Goal: Transaction & Acquisition: Purchase product/service

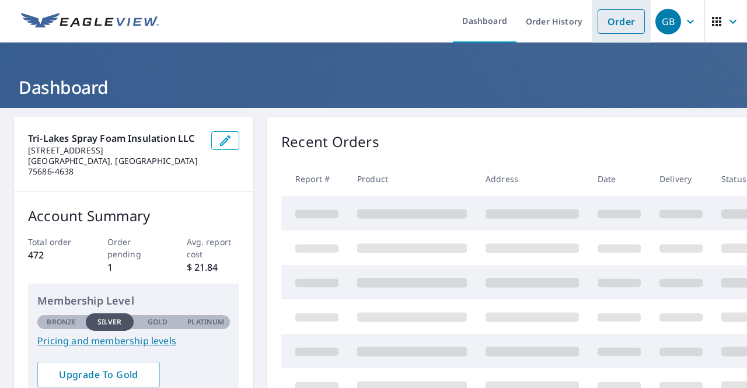
click at [603, 23] on link "Order" at bounding box center [620, 21] width 47 height 25
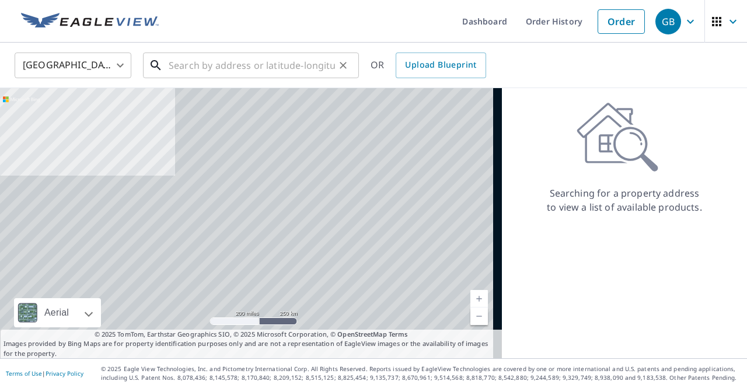
click at [172, 65] on input "text" at bounding box center [252, 65] width 166 height 33
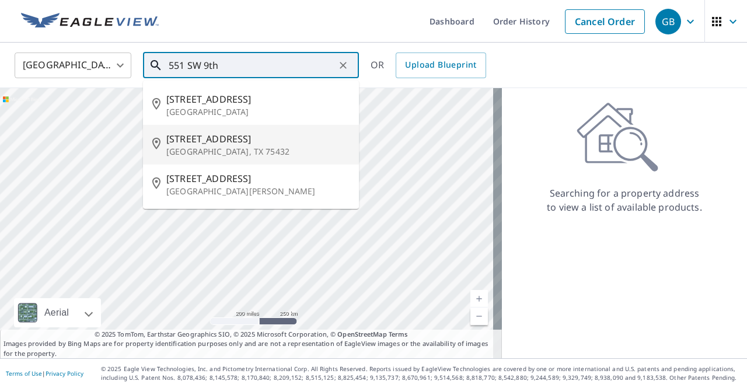
click at [228, 143] on span "[STREET_ADDRESS]" at bounding box center [257, 139] width 183 height 14
type input "[STREET_ADDRESS][PERSON_NAME]"
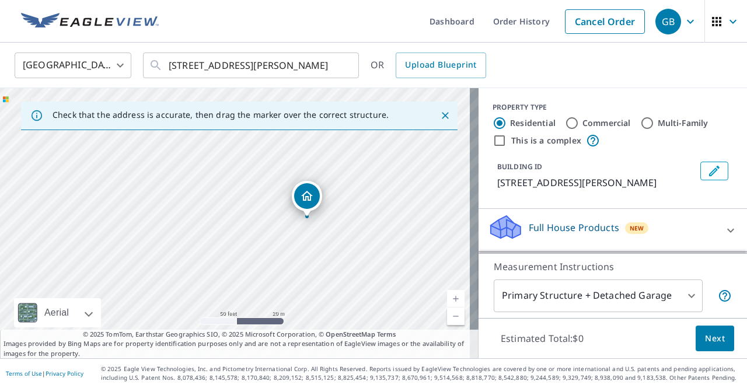
drag, startPoint x: 167, startPoint y: 253, endPoint x: 202, endPoint y: 244, distance: 35.9
click at [202, 244] on div "[STREET_ADDRESS][PERSON_NAME]" at bounding box center [239, 223] width 478 height 270
drag, startPoint x: 334, startPoint y: 216, endPoint x: 341, endPoint y: 215, distance: 7.7
click at [677, 298] on body "GB GB Dashboard Order History Cancel Order GB [GEOGRAPHIC_DATA] [GEOGRAPHIC_DAT…" at bounding box center [373, 194] width 747 height 388
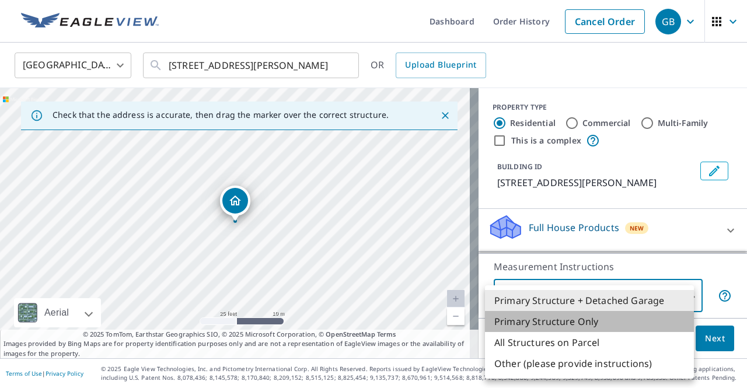
click at [597, 326] on li "Primary Structure Only" at bounding box center [589, 321] width 209 height 21
type input "2"
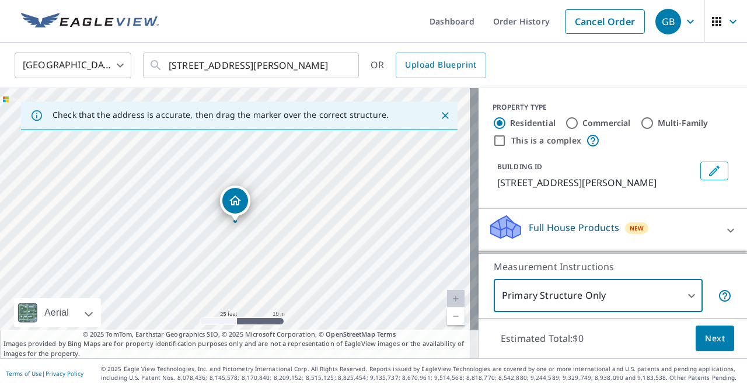
click at [706, 170] on button "Edit building 1" at bounding box center [714, 171] width 28 height 19
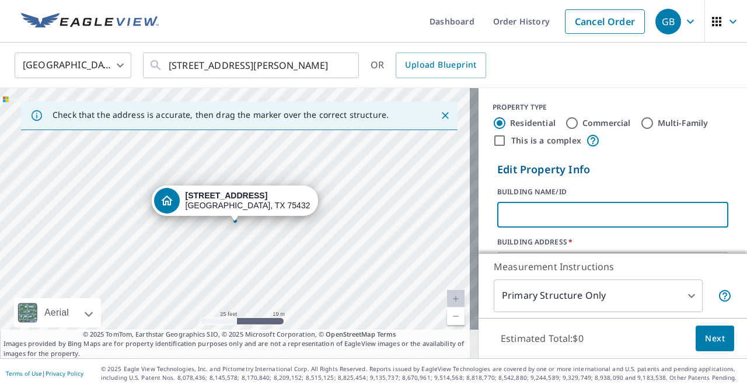
click at [545, 217] on input "text" at bounding box center [612, 214] width 231 height 33
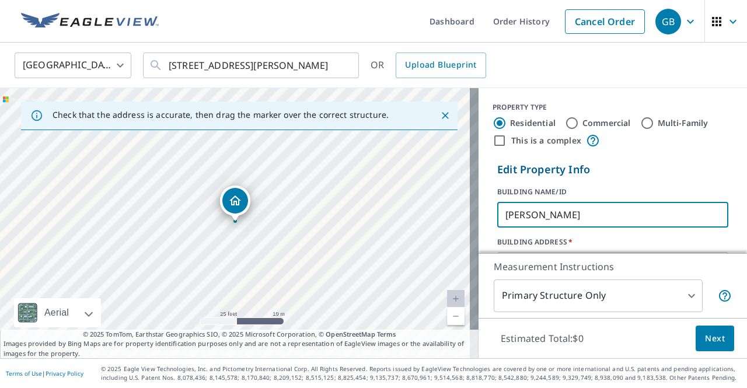
type input "[PERSON_NAME]"
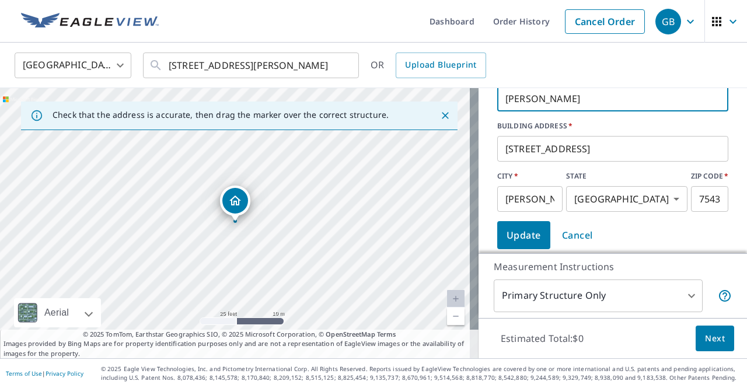
scroll to position [117, 0]
click at [517, 228] on span "Update" at bounding box center [523, 234] width 34 height 16
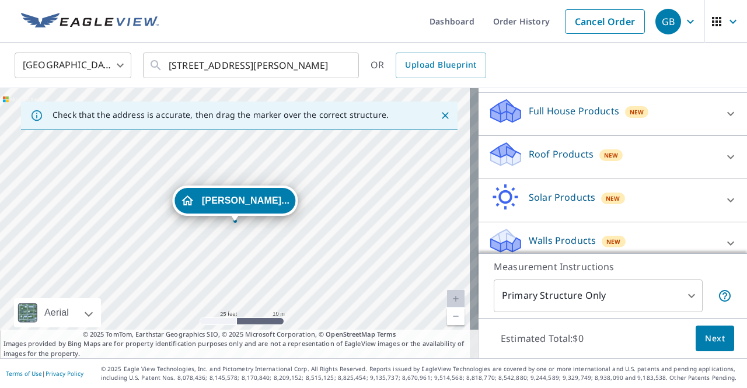
click at [572, 147] on p "Roof Products" at bounding box center [561, 154] width 65 height 14
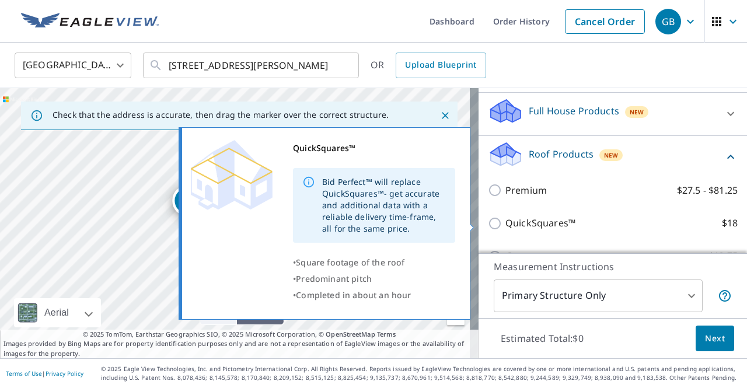
click at [489, 222] on input "QuickSquares™ $18" at bounding box center [497, 223] width 18 height 14
checkbox input "true"
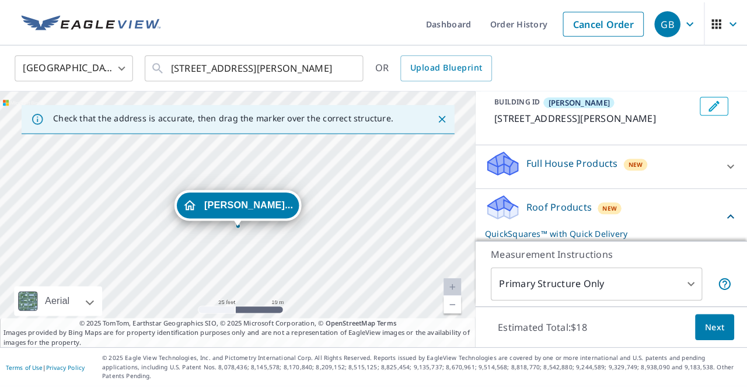
scroll to position [58, 0]
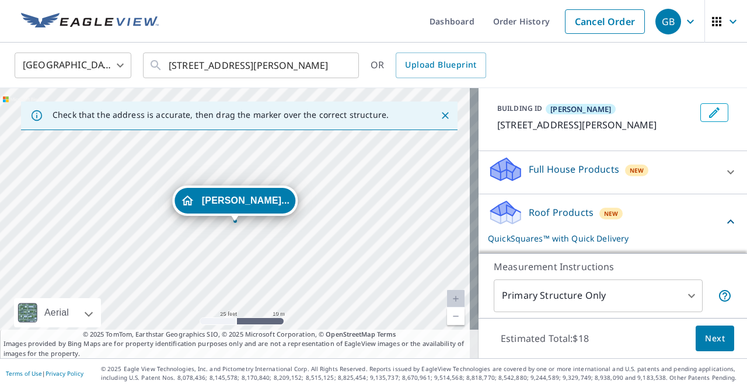
click at [604, 211] on span "New" at bounding box center [611, 213] width 15 height 9
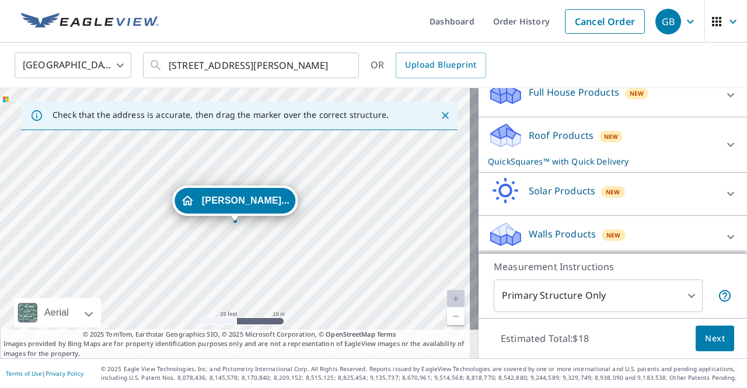
scroll to position [139, 0]
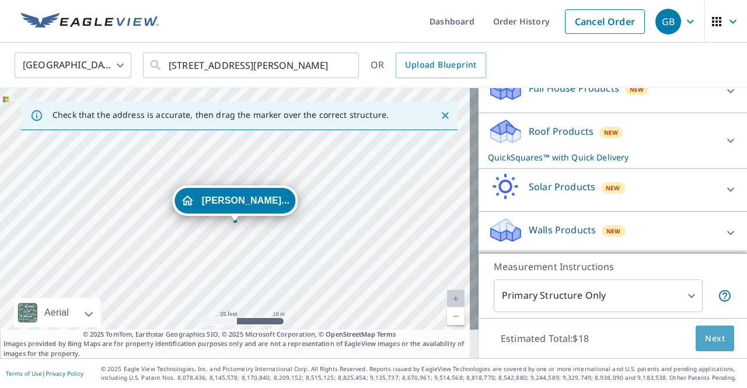
click at [708, 345] on span "Next" at bounding box center [715, 338] width 20 height 15
